Goal: Navigation & Orientation: Find specific page/section

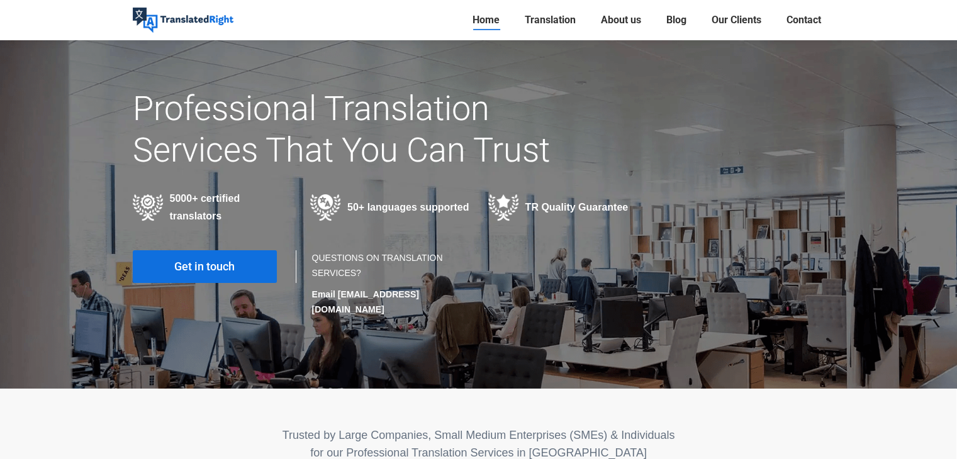
scroll to position [252, 0]
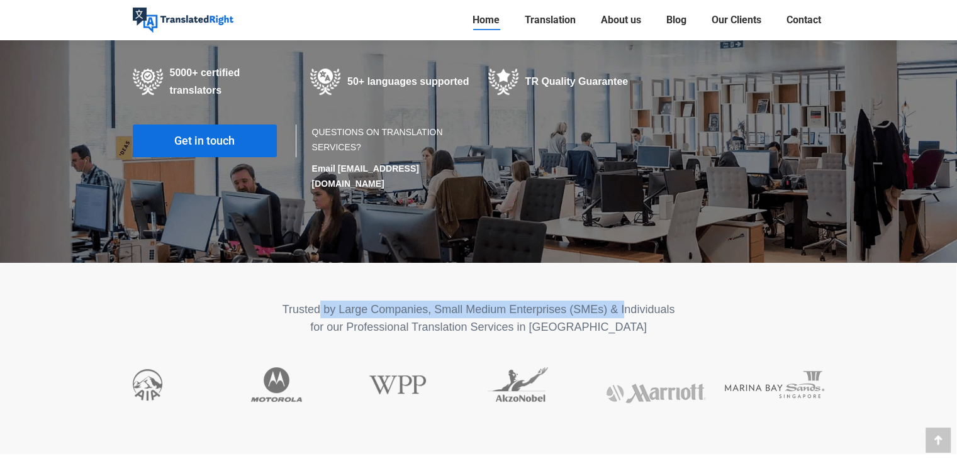
drag, startPoint x: 320, startPoint y: 296, endPoint x: 625, endPoint y: 295, distance: 305.2
click at [625, 301] on p "Trusted by Large Companies, Small Medium Enterprises (SMEs) & Individuals for o…" at bounding box center [479, 318] width 692 height 35
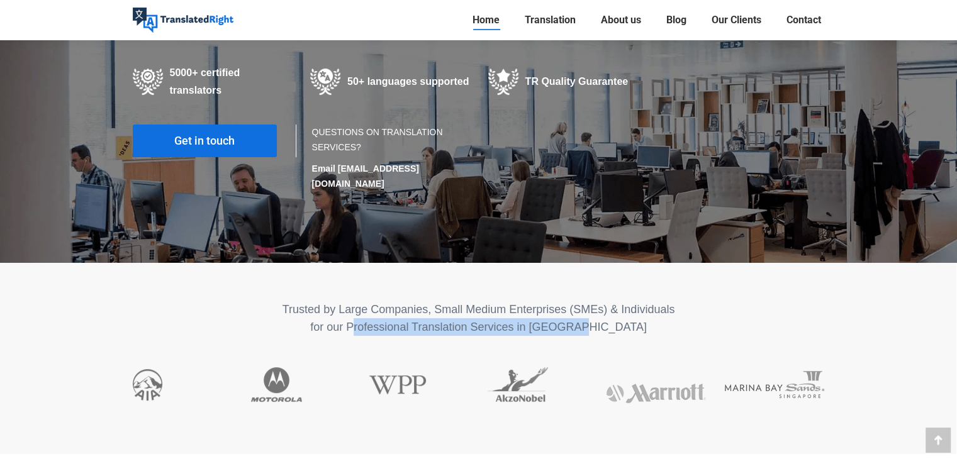
drag, startPoint x: 381, startPoint y: 313, endPoint x: 604, endPoint y: 314, distance: 222.8
click at [604, 314] on p "Trusted by Large Companies, Small Medium Enterprises (SMEs) & Individuals for o…" at bounding box center [479, 318] width 692 height 35
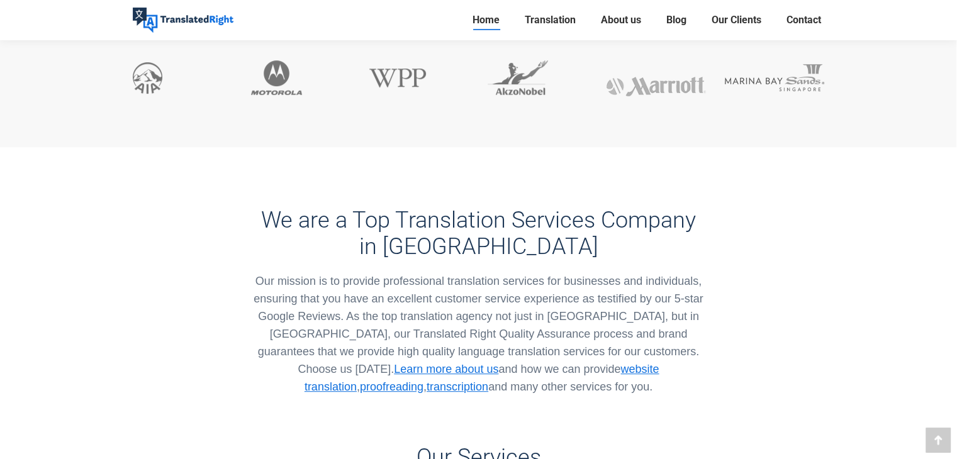
scroll to position [566, 0]
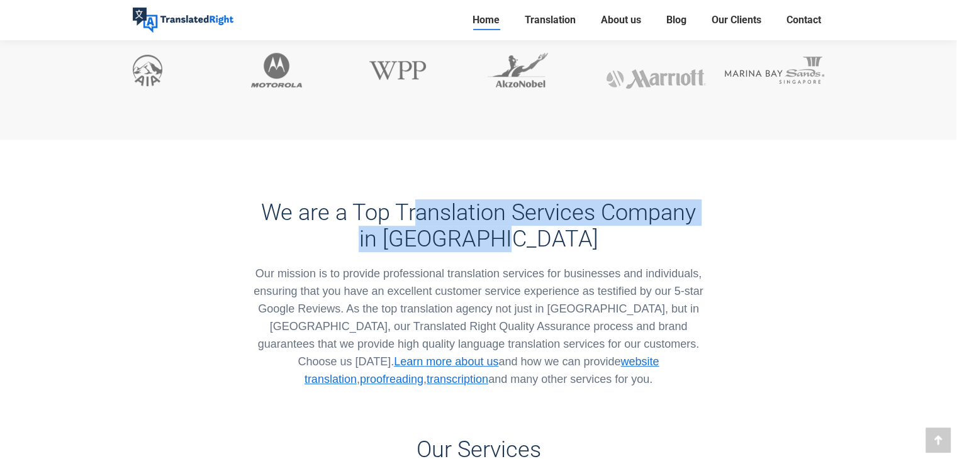
drag, startPoint x: 417, startPoint y: 194, endPoint x: 532, endPoint y: 235, distance: 122.2
click at [532, 235] on h3 "We are a Top Translation Services Company in [GEOGRAPHIC_DATA]" at bounding box center [478, 225] width 455 height 53
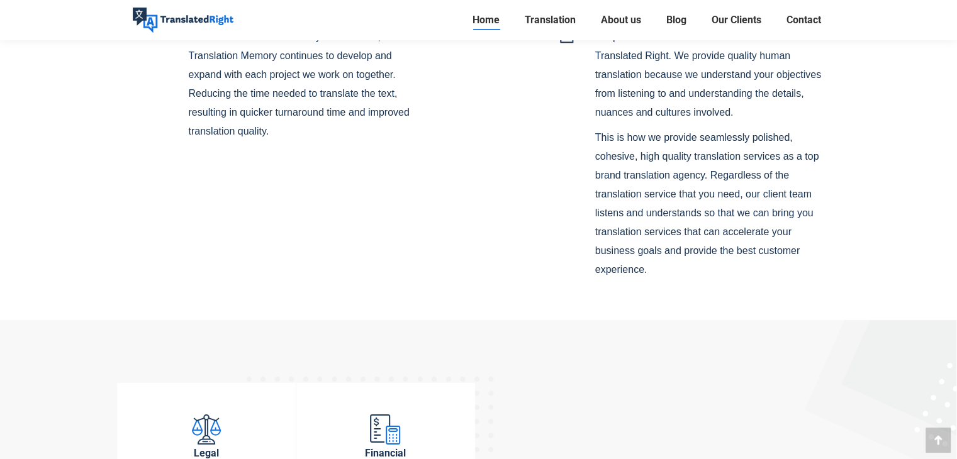
scroll to position [4216, 0]
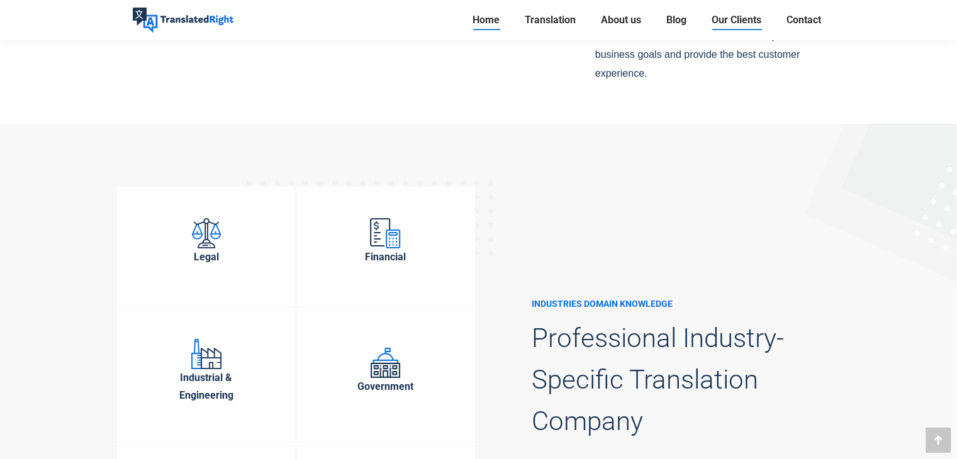
click at [714, 23] on span "Our Clients" at bounding box center [737, 20] width 50 height 13
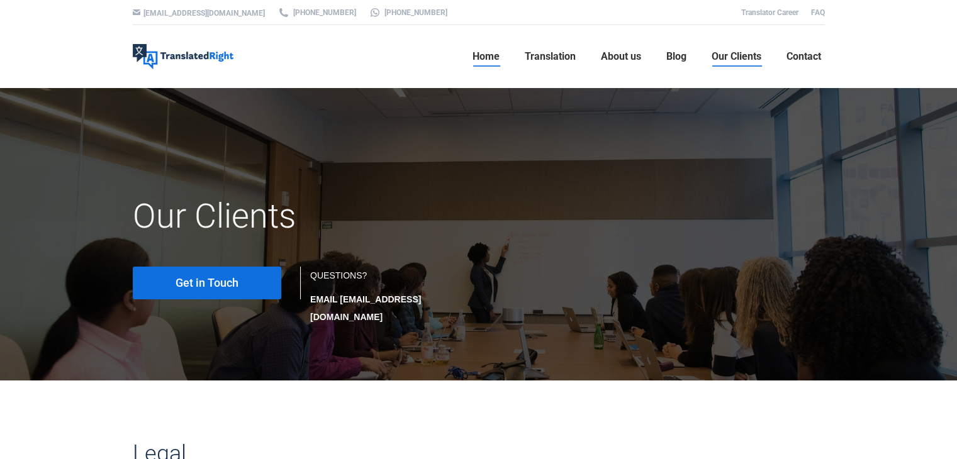
click at [490, 54] on span "Home" at bounding box center [486, 56] width 27 height 13
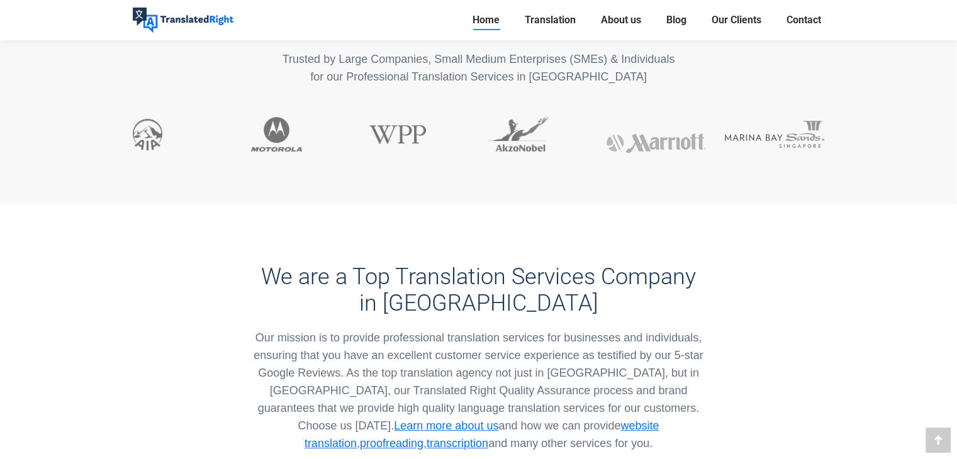
scroll to position [503, 0]
